Goal: Information Seeking & Learning: Understand process/instructions

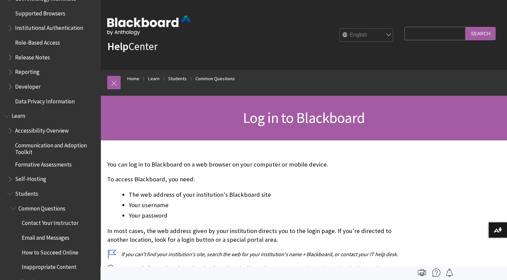
scroll to position [468, 0]
click at [152, 24] on img at bounding box center [149, 25] width 84 height 19
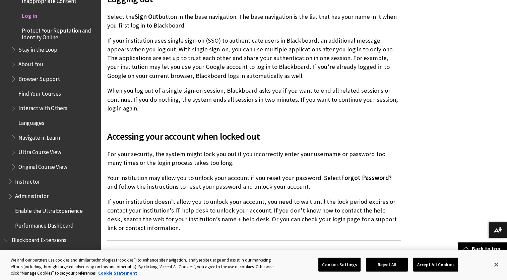
scroll to position [676, 0]
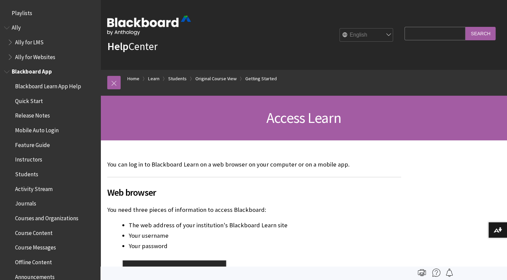
click at [39, 101] on span "Quick Start" at bounding box center [29, 99] width 28 height 9
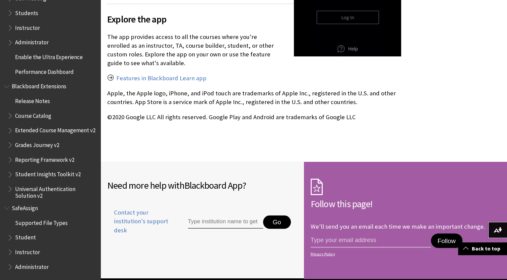
scroll to position [1262, 0]
